Goal: Check status: Check status

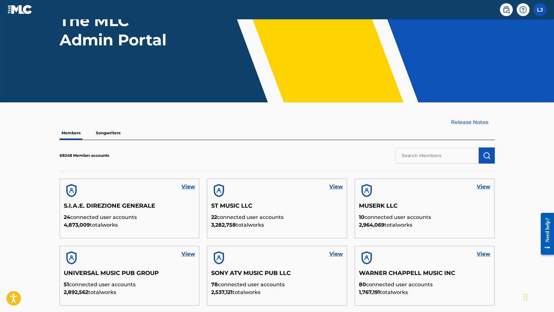
scroll to position [77, 0]
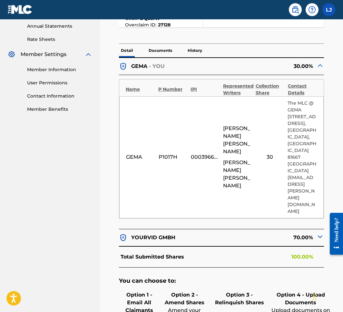
scroll to position [222, 0]
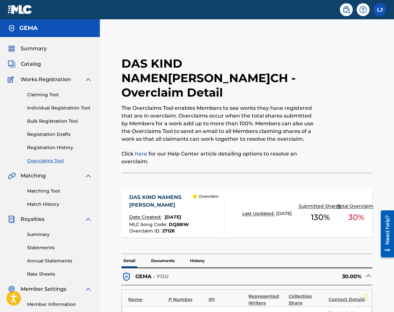
click at [30, 54] on div "Summary Catalog Works Registration Claiming Tool Individual Registration Tool B…" at bounding box center [50, 196] width 100 height 318
click at [30, 49] on span "Summary" at bounding box center [34, 49] width 26 height 8
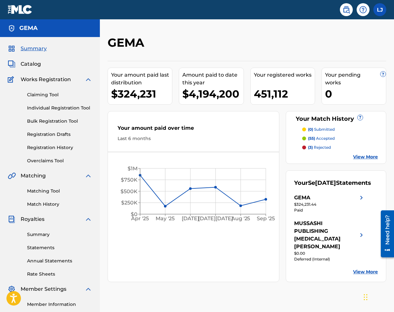
click at [25, 2] on link at bounding box center [20, 9] width 25 height 19
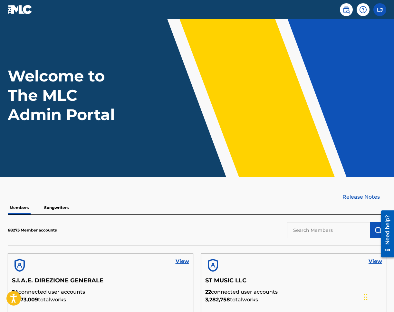
click at [62, 207] on p "Songwriters" at bounding box center [56, 208] width 28 height 14
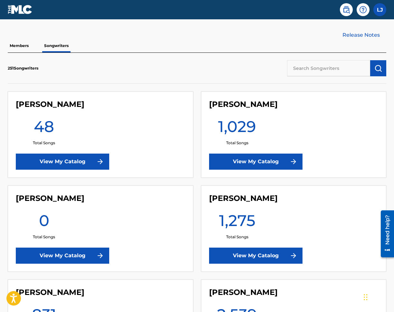
scroll to position [153, 0]
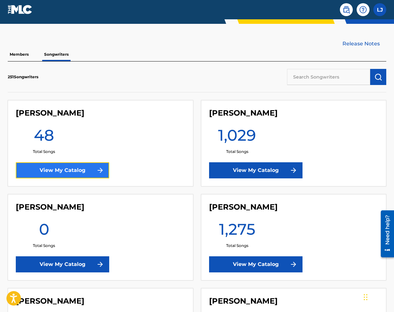
click at [78, 168] on link "View My Catalog" at bounding box center [62, 170] width 93 height 16
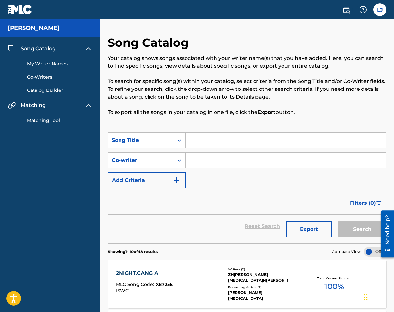
click at [52, 121] on link "Matching Tool" at bounding box center [59, 120] width 65 height 7
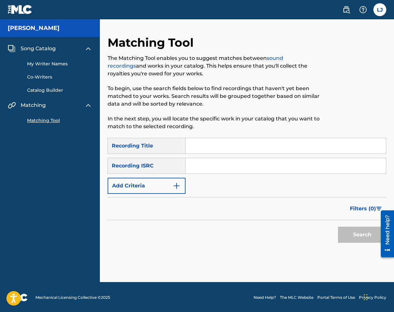
click at [267, 146] on input "Search Form" at bounding box center [286, 145] width 200 height 15
type input "hello"
click at [342, 236] on button "Search" at bounding box center [362, 235] width 48 height 16
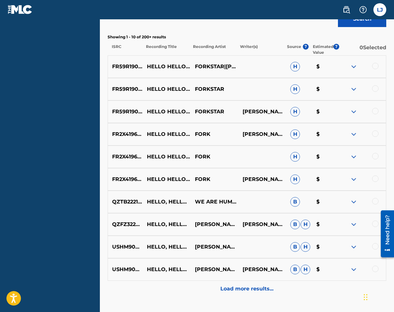
scroll to position [264, 0]
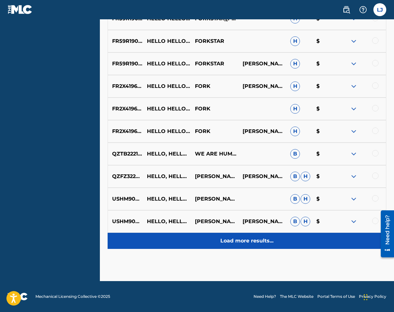
click at [262, 245] on p "Load more results..." at bounding box center [246, 241] width 53 height 8
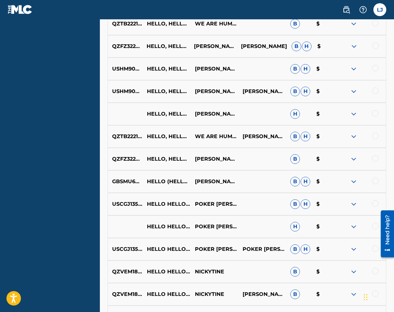
scroll to position [489, 0]
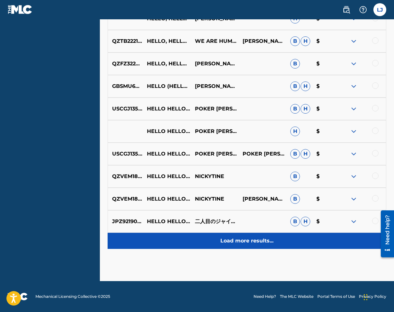
click at [254, 246] on div "Load more results..." at bounding box center [247, 241] width 279 height 16
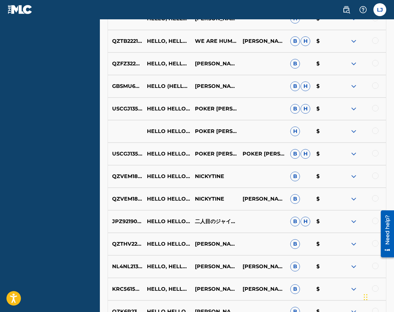
scroll to position [715, 0]
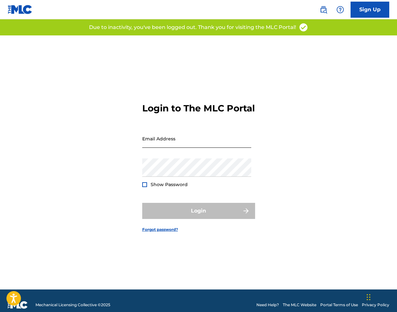
click at [173, 145] on input "Email Address" at bounding box center [196, 139] width 109 height 18
type input "[PERSON_NAME][EMAIL_ADDRESS][PERSON_NAME][DOMAIN_NAME]"
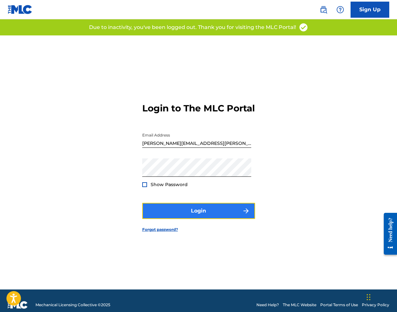
click at [209, 219] on button "Login" at bounding box center [198, 211] width 113 height 16
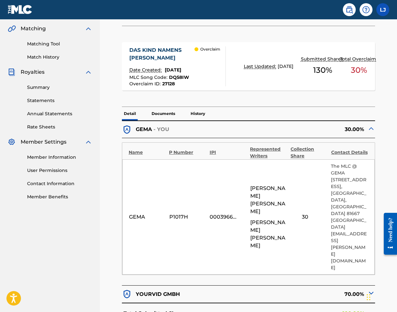
scroll to position [151, 0]
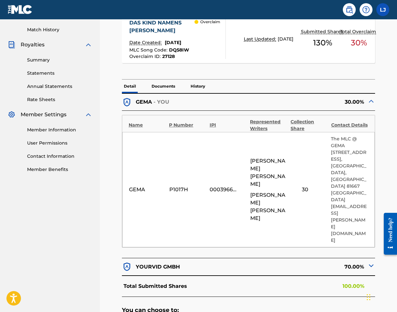
click at [170, 80] on p "Documents" at bounding box center [162, 87] width 27 height 14
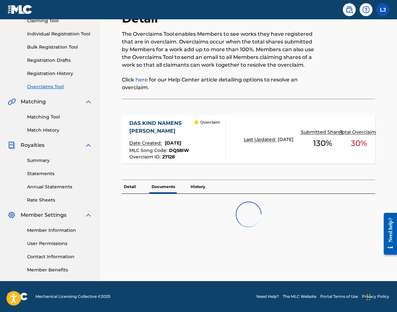
scroll to position [74, 0]
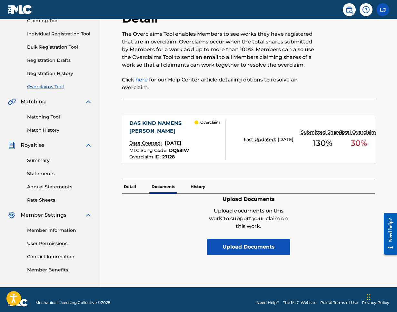
click at [203, 165] on div "DAS KIND NAMENS [PERSON_NAME] Date Created: [DATE] MLC Song Code : DQ58IW Overc…" at bounding box center [248, 143] width 253 height 74
click at [200, 180] on p "History" at bounding box center [197, 187] width 18 height 14
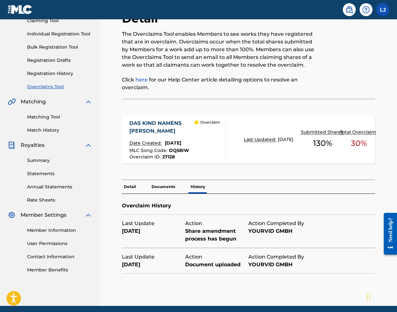
scroll to position [84, 0]
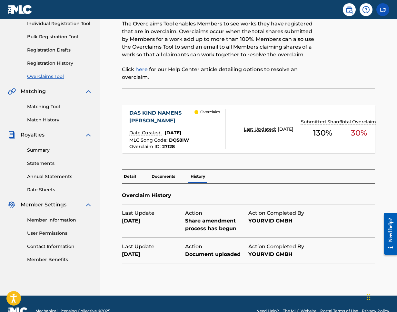
click at [131, 170] on p "Detail" at bounding box center [130, 177] width 16 height 14
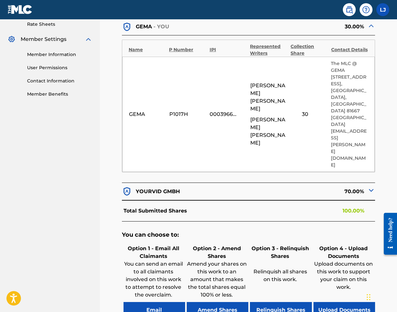
scroll to position [242, 0]
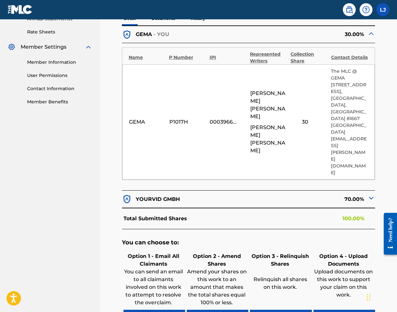
click at [369, 194] on img at bounding box center [371, 198] width 8 height 8
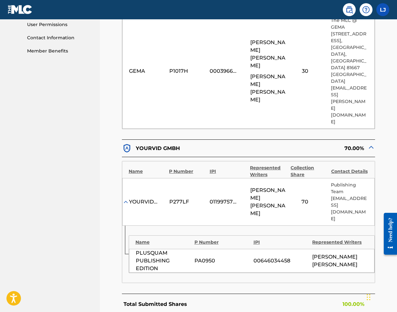
scroll to position [282, 0]
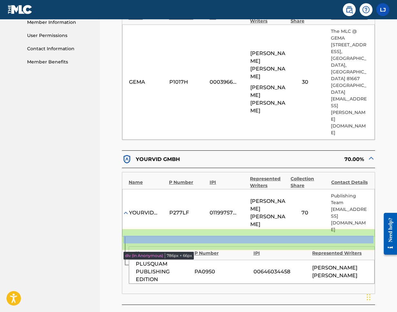
click at [348, 305] on div "Total Submitted Shares 100.00%" at bounding box center [248, 315] width 253 height 21
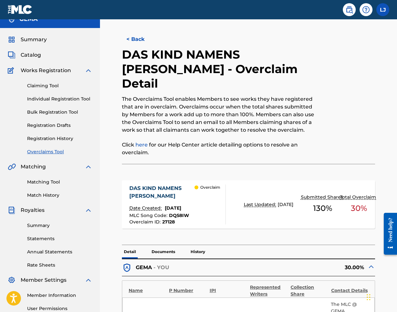
scroll to position [0, 0]
